Goal: Task Accomplishment & Management: Manage account settings

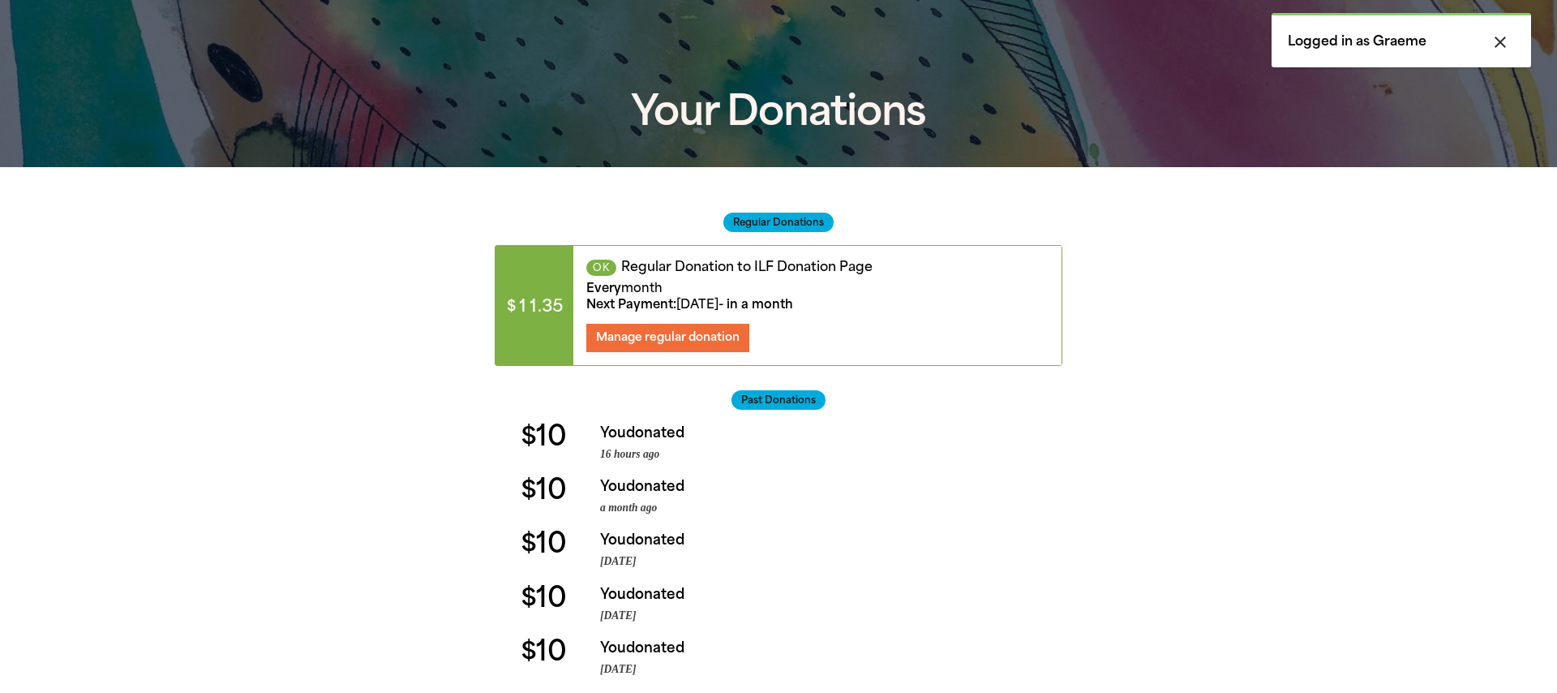
scroll to position [139, 0]
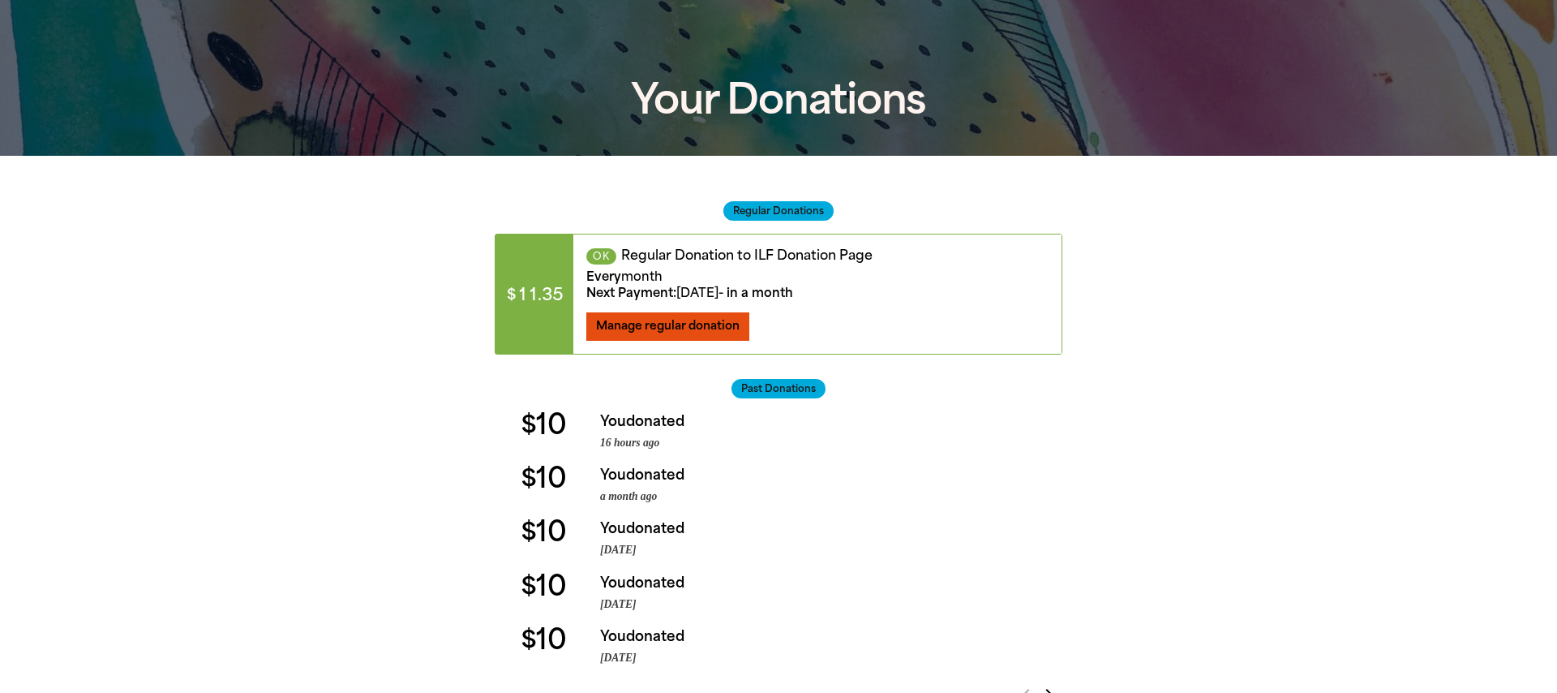
click at [675, 322] on span "Manage regular donation" at bounding box center [668, 326] width 144 height 14
select select "AUD"
select select "MONTH"
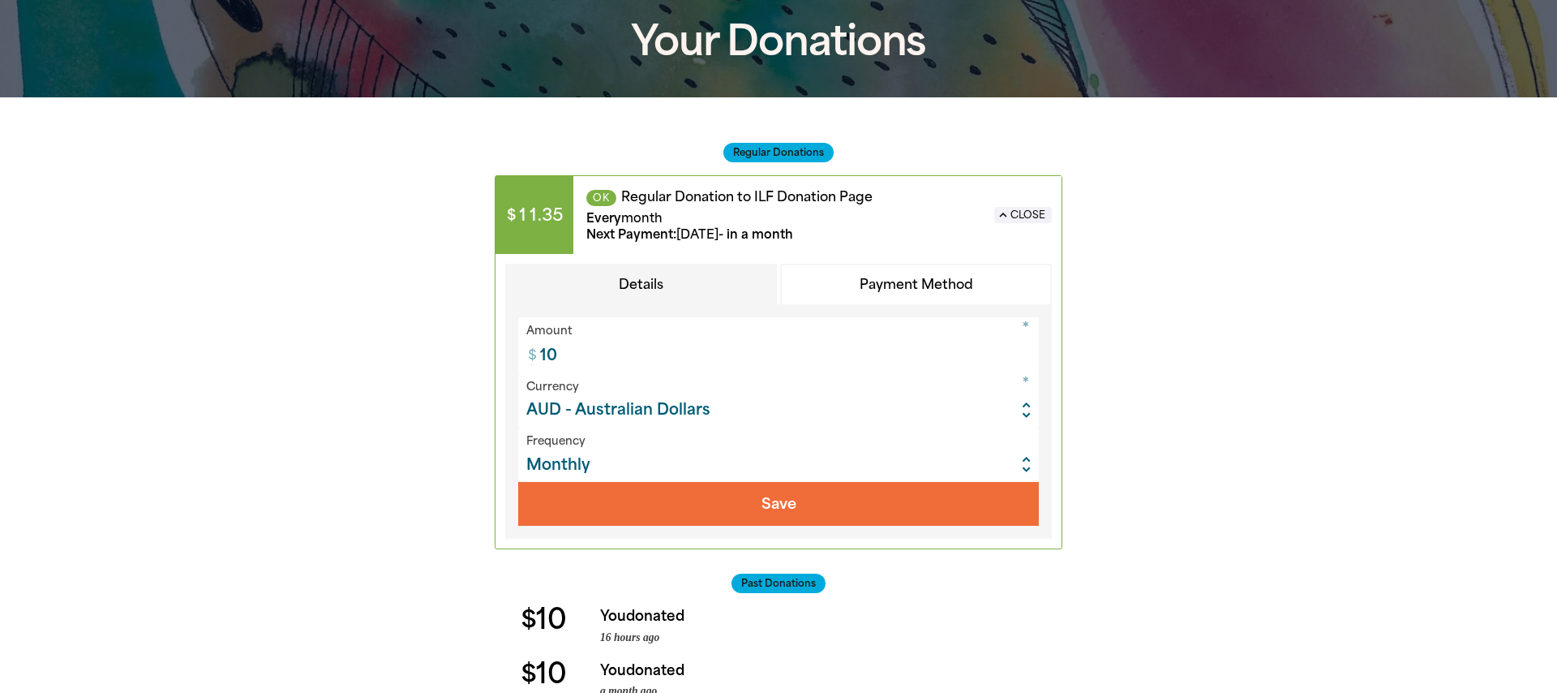
scroll to position [201, 0]
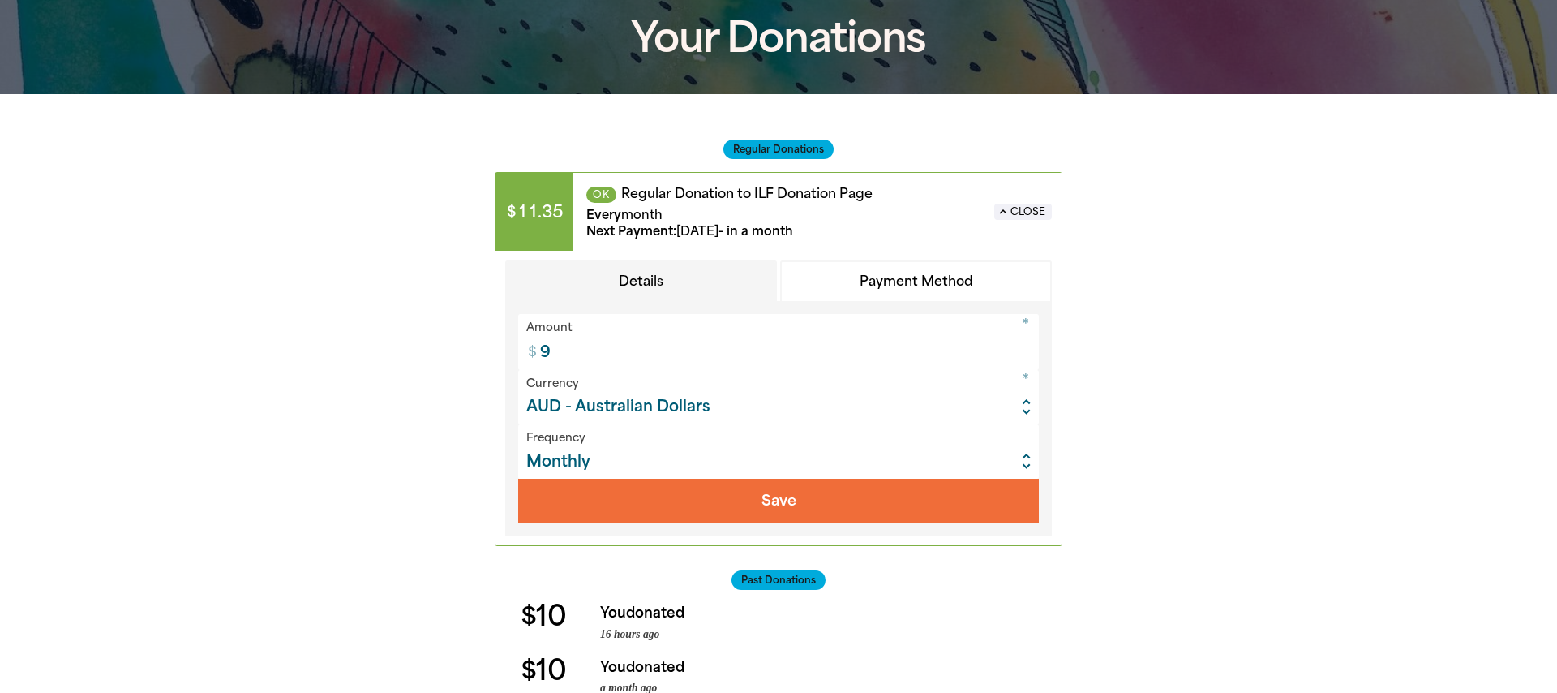
click at [1026, 356] on input "9" at bounding box center [785, 341] width 508 height 55
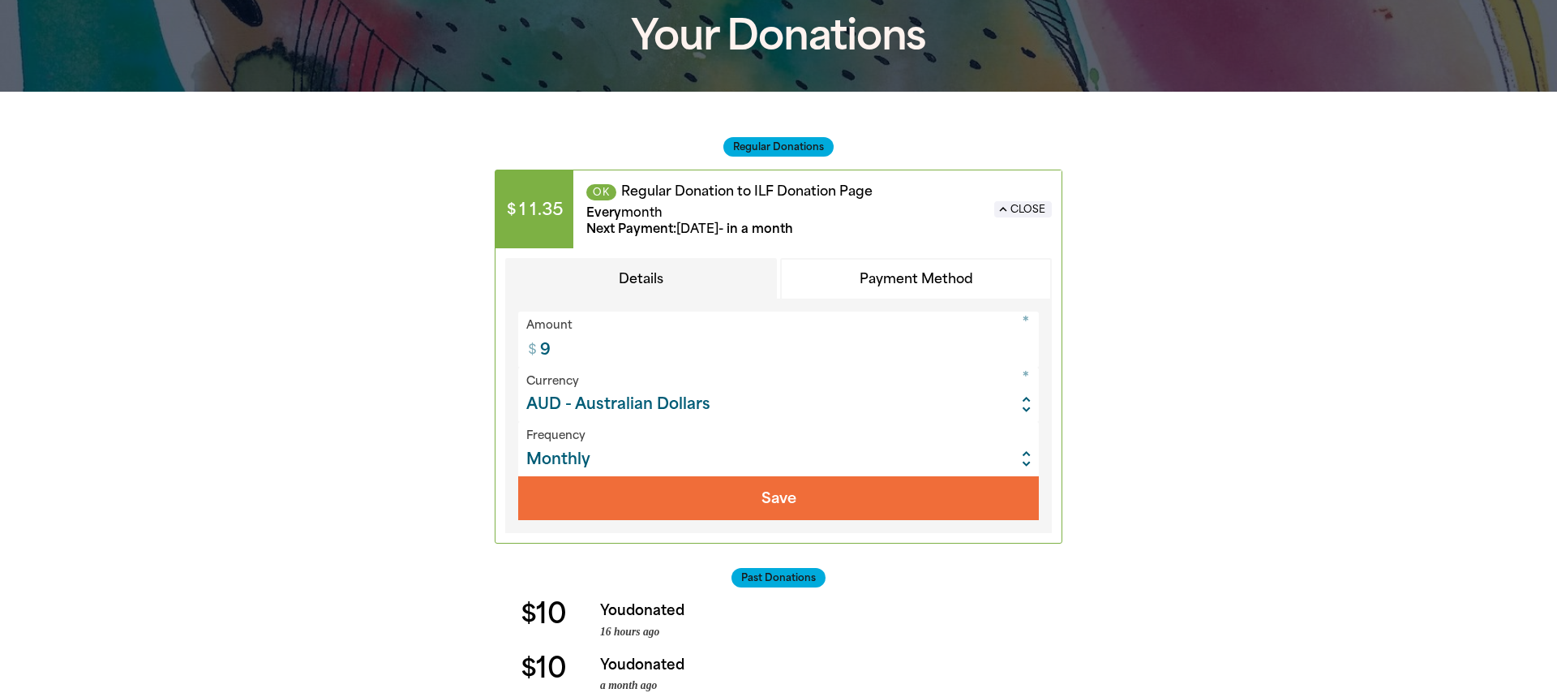
click at [1024, 347] on input "9" at bounding box center [785, 338] width 508 height 55
click at [1024, 347] on input "10" at bounding box center [785, 338] width 508 height 55
click at [1024, 347] on input "11" at bounding box center [785, 338] width 508 height 55
click at [1024, 347] on input "12" at bounding box center [785, 338] width 508 height 55
click at [1024, 347] on input "13" at bounding box center [785, 338] width 508 height 55
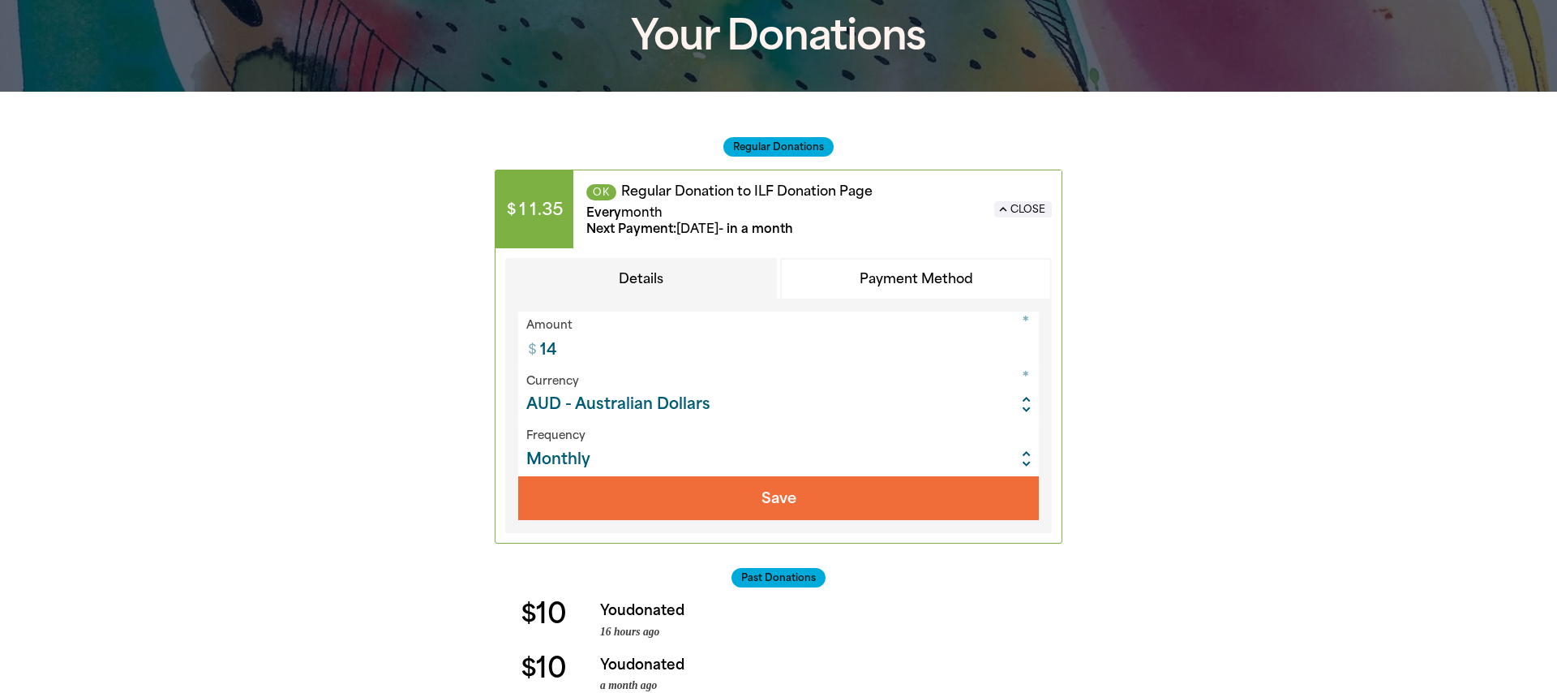
click at [1024, 347] on input "14" at bounding box center [785, 338] width 508 height 55
type input "15"
click at [1024, 347] on input "15" at bounding box center [785, 338] width 508 height 55
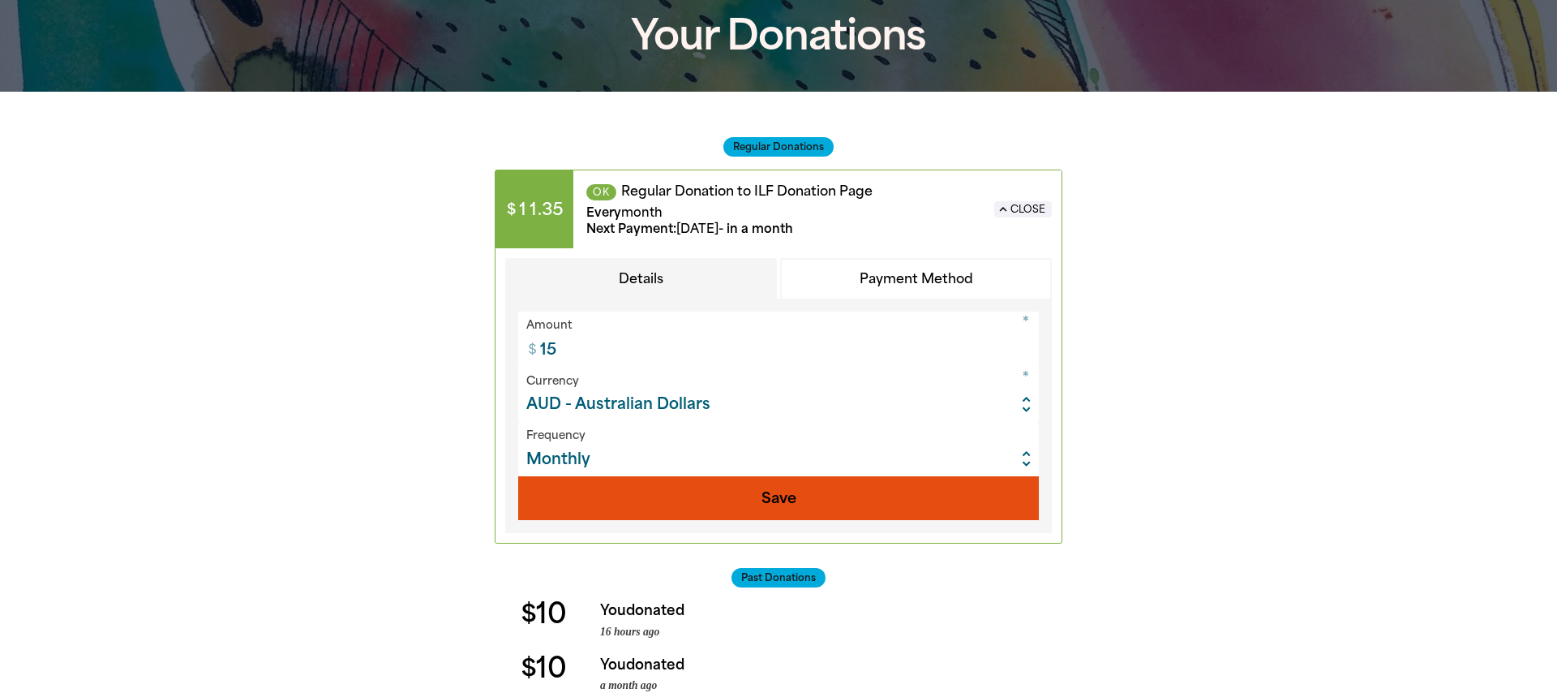
click at [764, 499] on button "Save" at bounding box center [778, 498] width 521 height 44
